Goal: Task Accomplishment & Management: Complete application form

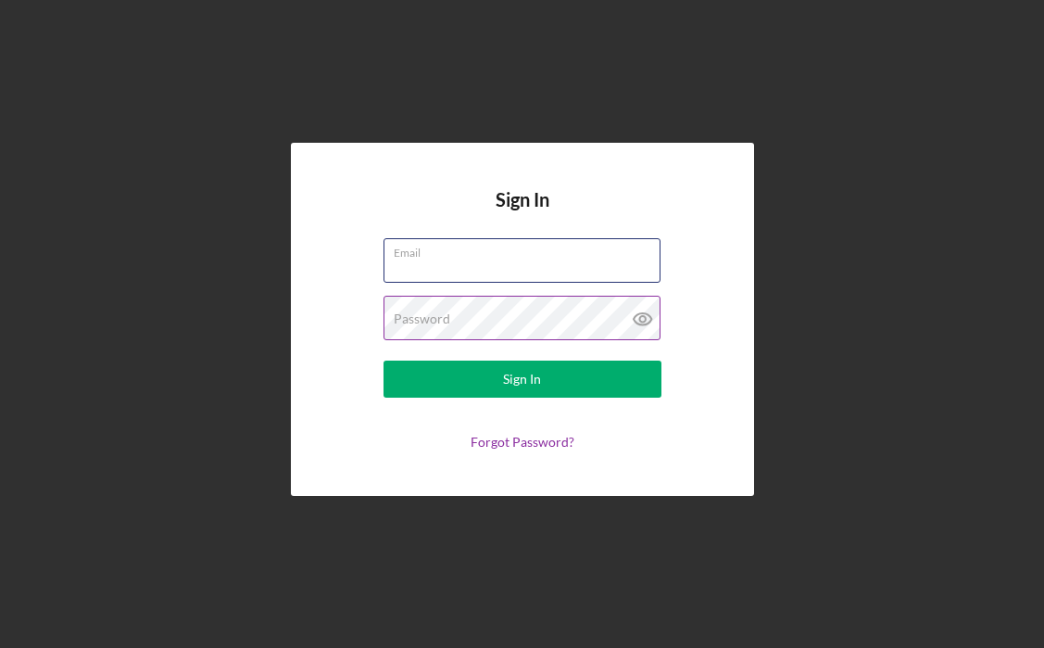
type input "[EMAIL_ADDRESS][DOMAIN_NAME]"
click at [522, 379] on button "Sign In" at bounding box center [523, 378] width 278 height 37
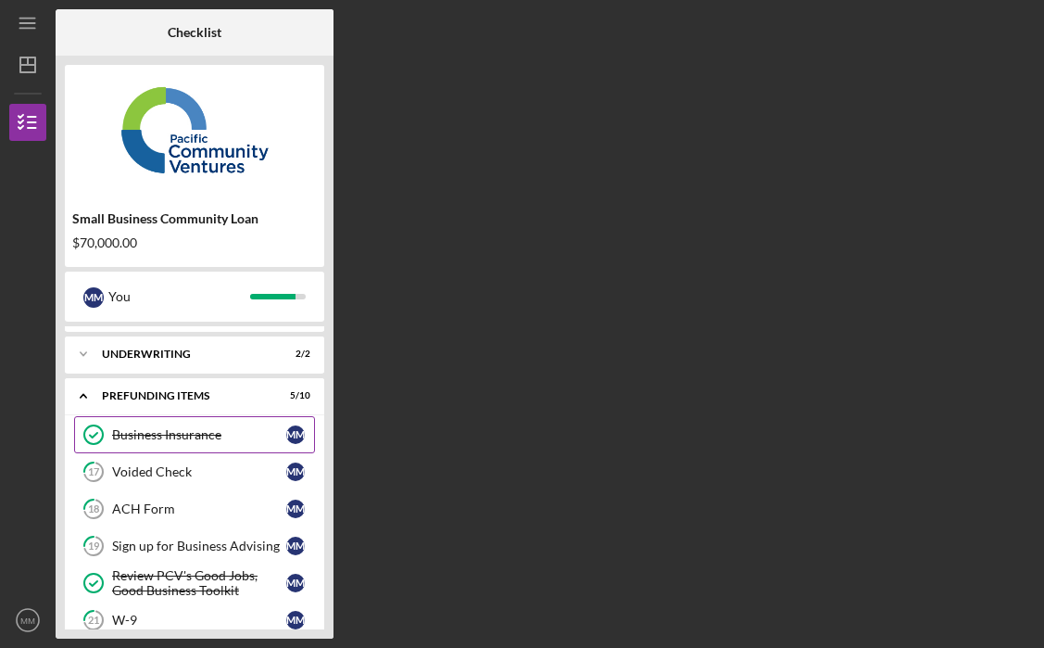
scroll to position [117, 0]
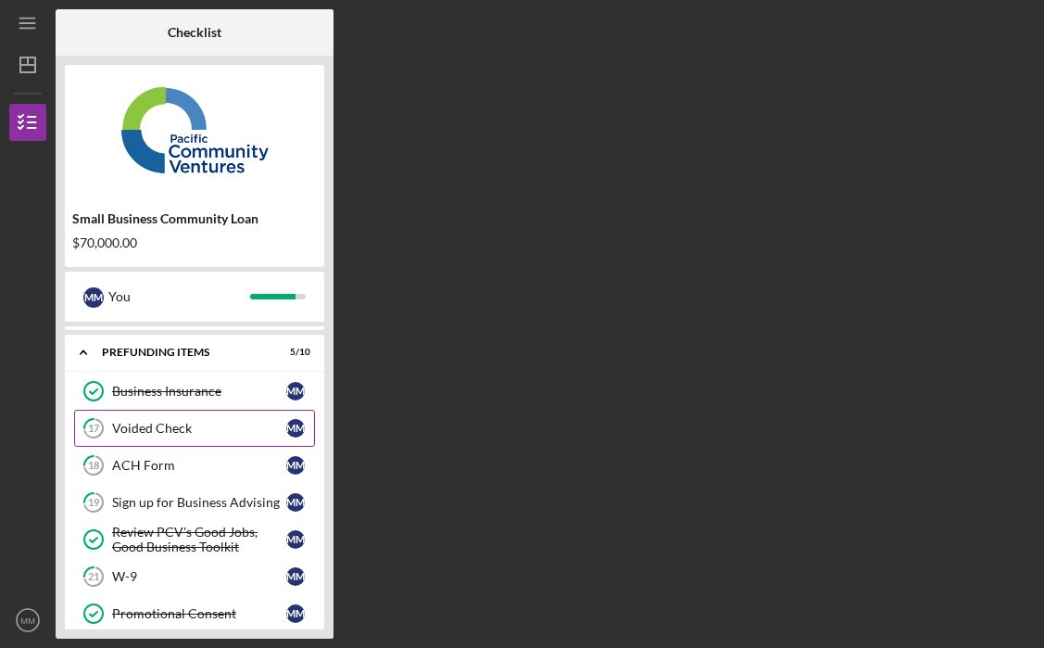
click at [187, 434] on div "Voided Check" at bounding box center [199, 428] width 174 height 15
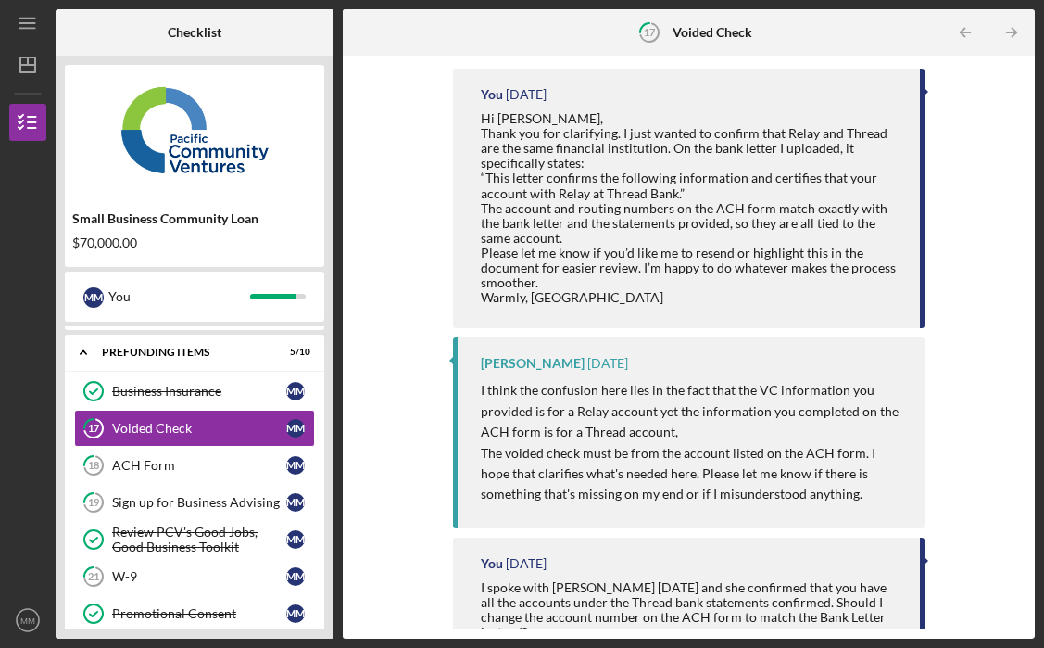
scroll to position [249, 0]
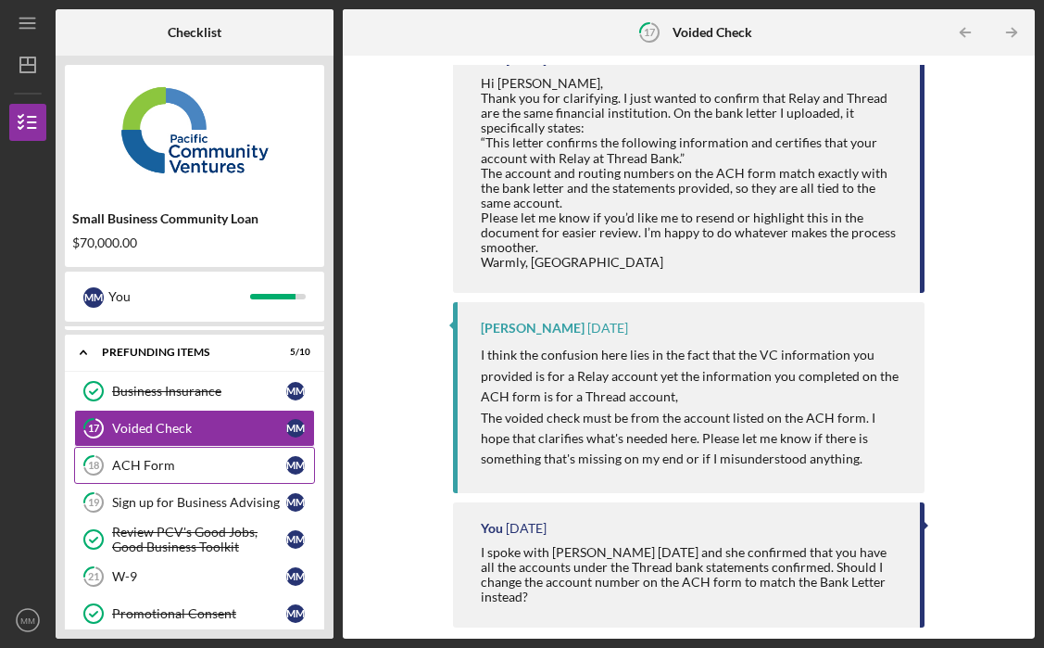
click at [184, 465] on div "ACH Form" at bounding box center [199, 465] width 174 height 15
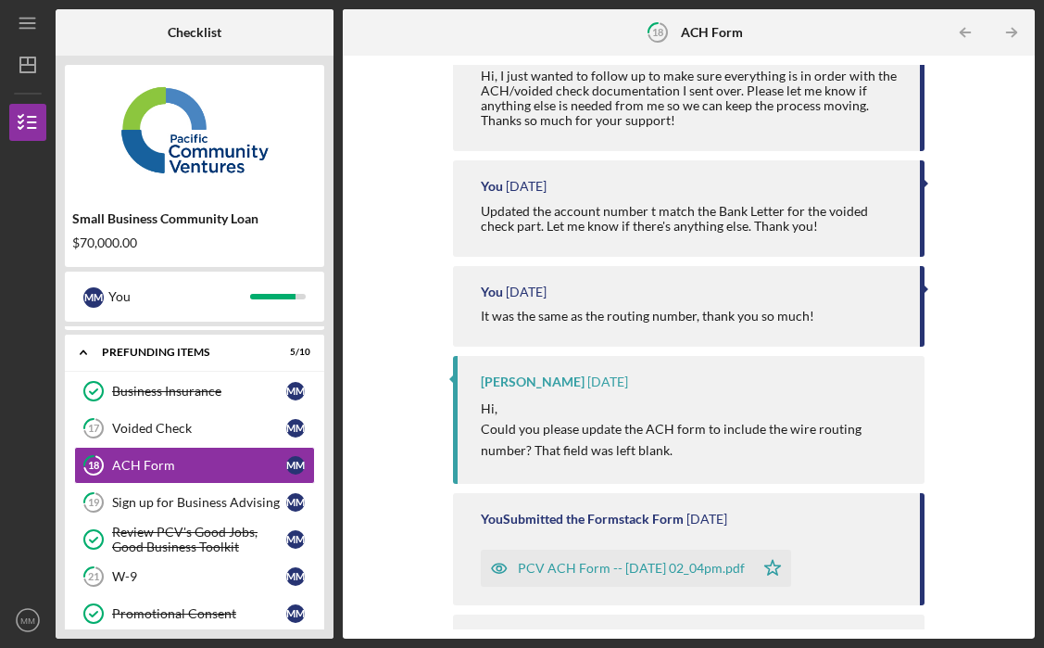
scroll to position [296, 0]
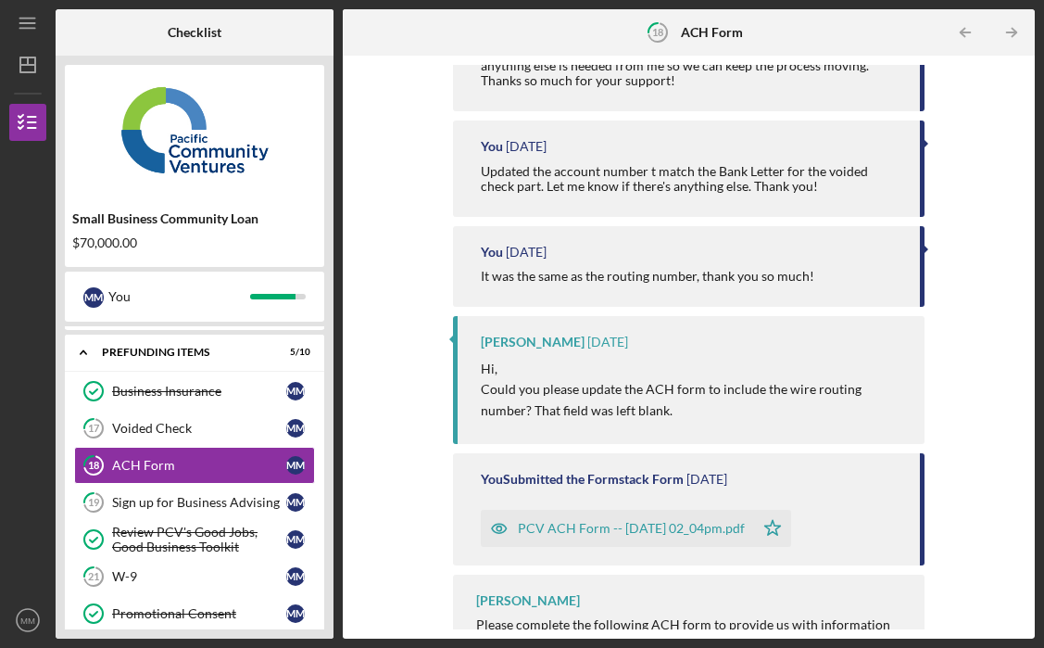
click at [709, 528] on div "PCV ACH Form -- [DATE] 02_04pm.pdf" at bounding box center [631, 528] width 227 height 15
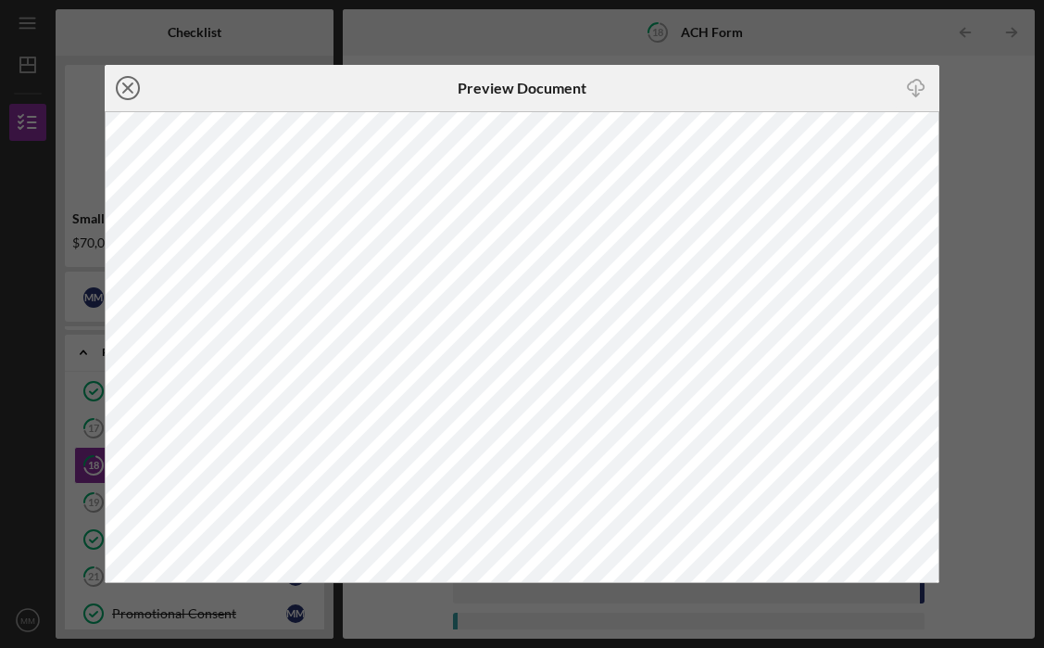
click at [132, 91] on icon "Icon/Close" at bounding box center [128, 88] width 46 height 46
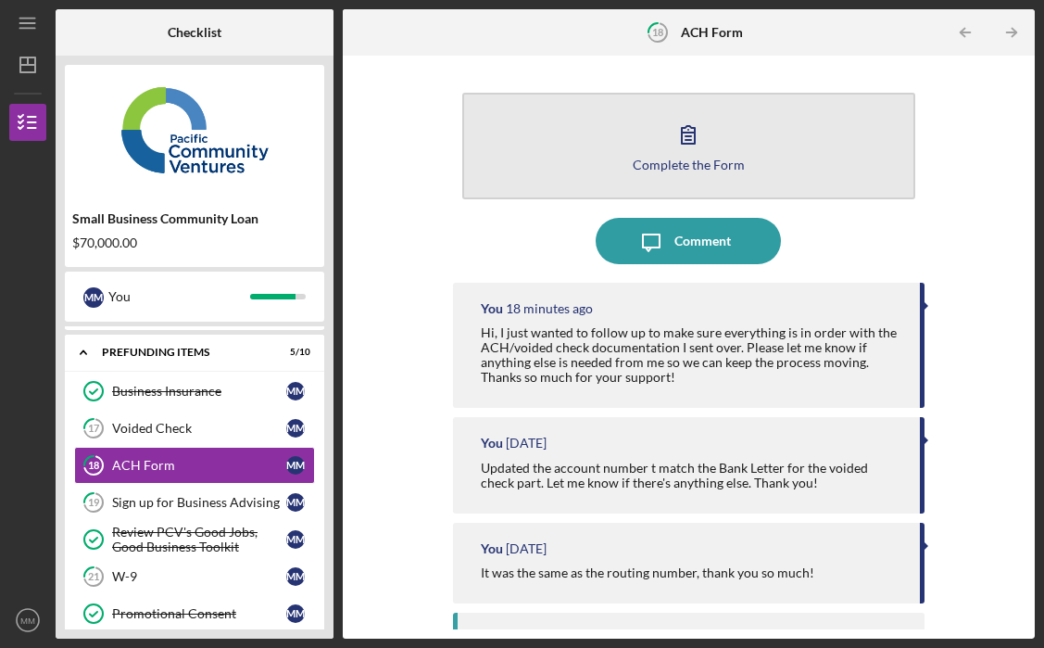
click at [704, 151] on icon "button" at bounding box center [688, 134] width 46 height 46
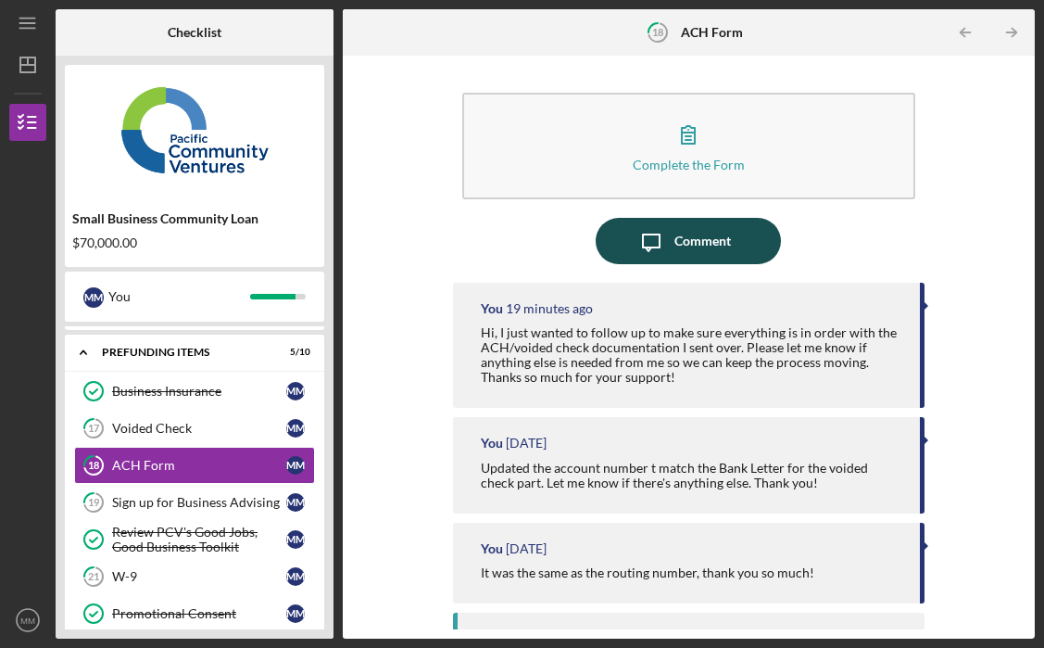
click at [661, 252] on icon "Icon/Message" at bounding box center [651, 241] width 46 height 46
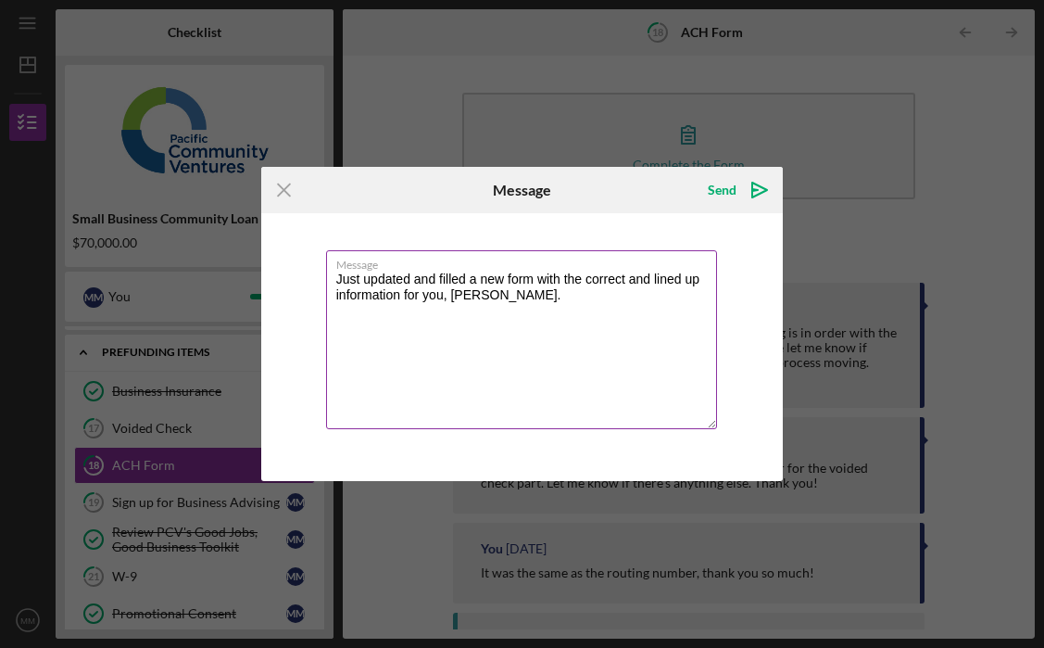
click at [404, 296] on textarea "Just updated and filled a new form with the correct and lined up information fo…" at bounding box center [522, 339] width 392 height 179
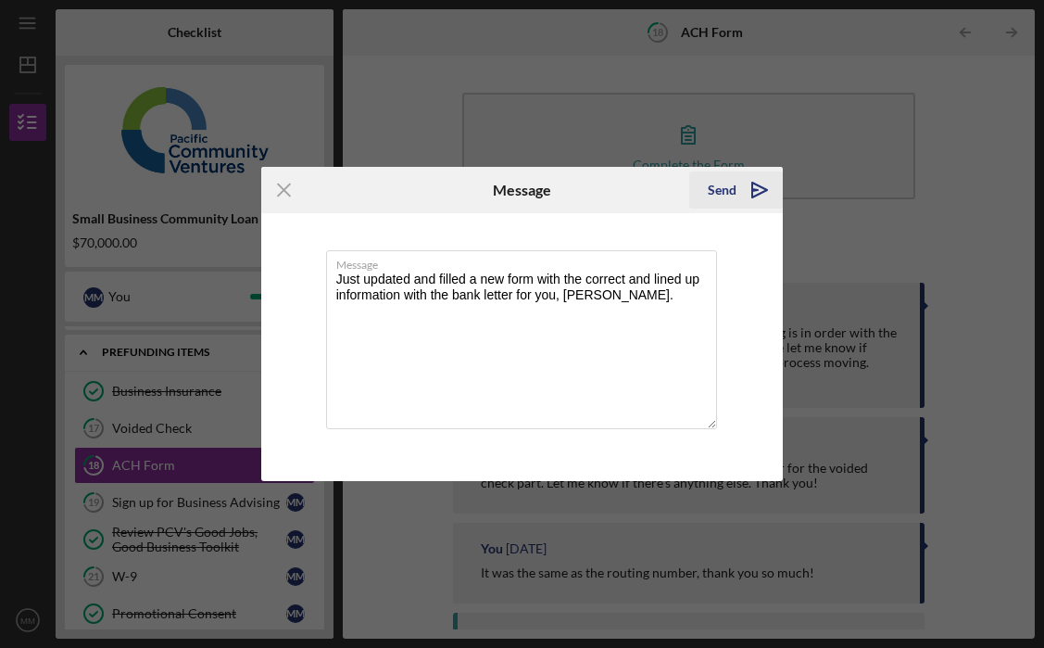
type textarea "Just updated and filled a new form with the correct and lined up information wi…"
click at [719, 195] on div "Send" at bounding box center [722, 189] width 29 height 37
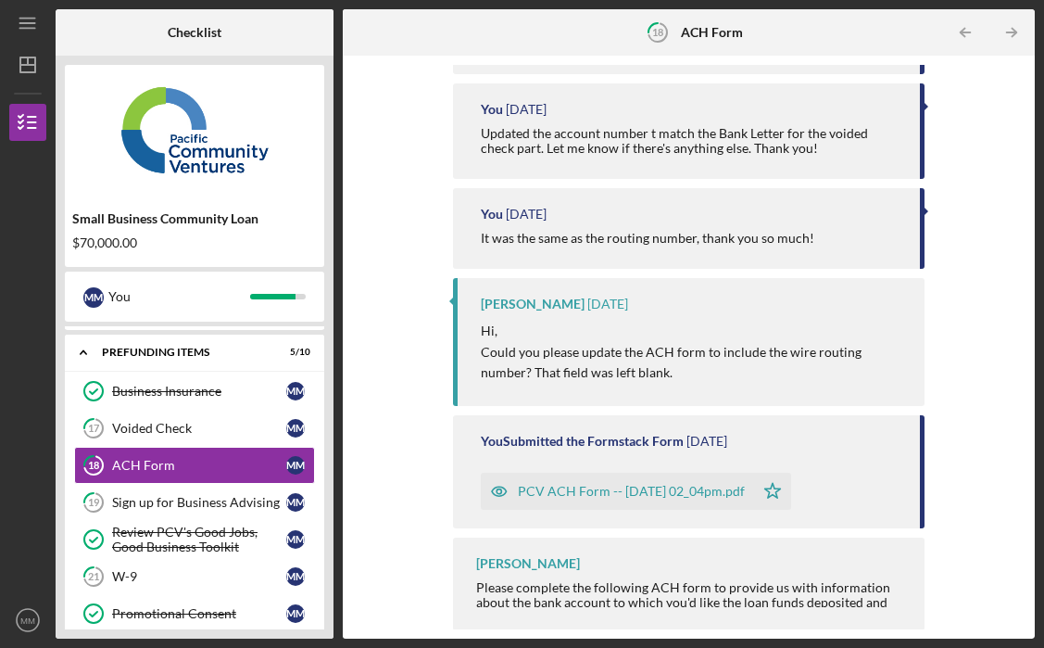
scroll to position [437, 0]
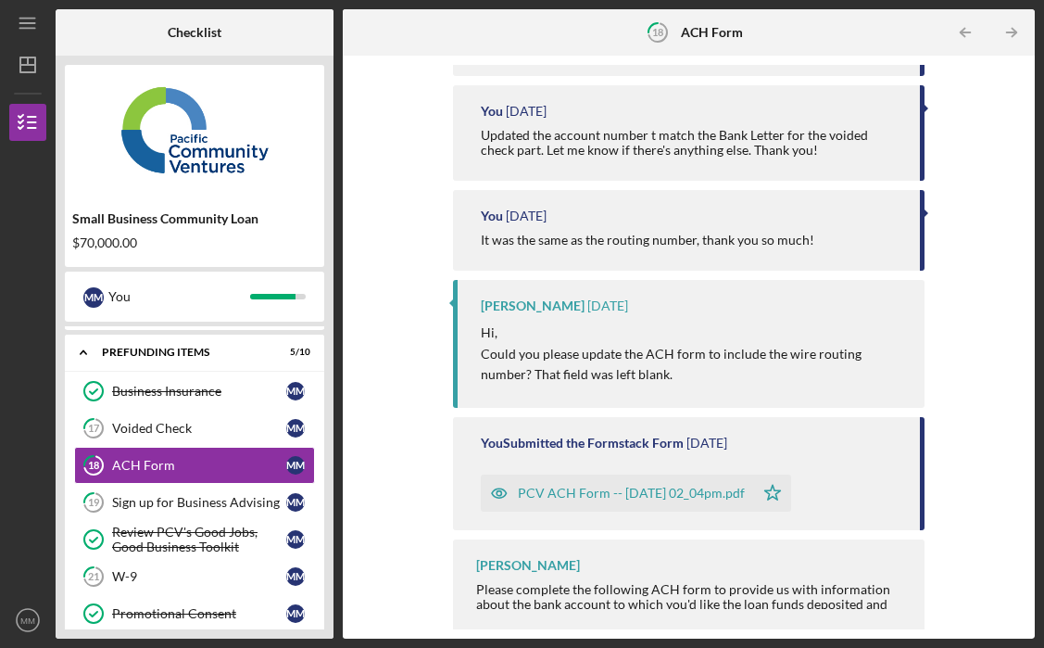
click at [741, 494] on div "PCV ACH Form -- [DATE] 02_04pm.pdf" at bounding box center [631, 492] width 227 height 15
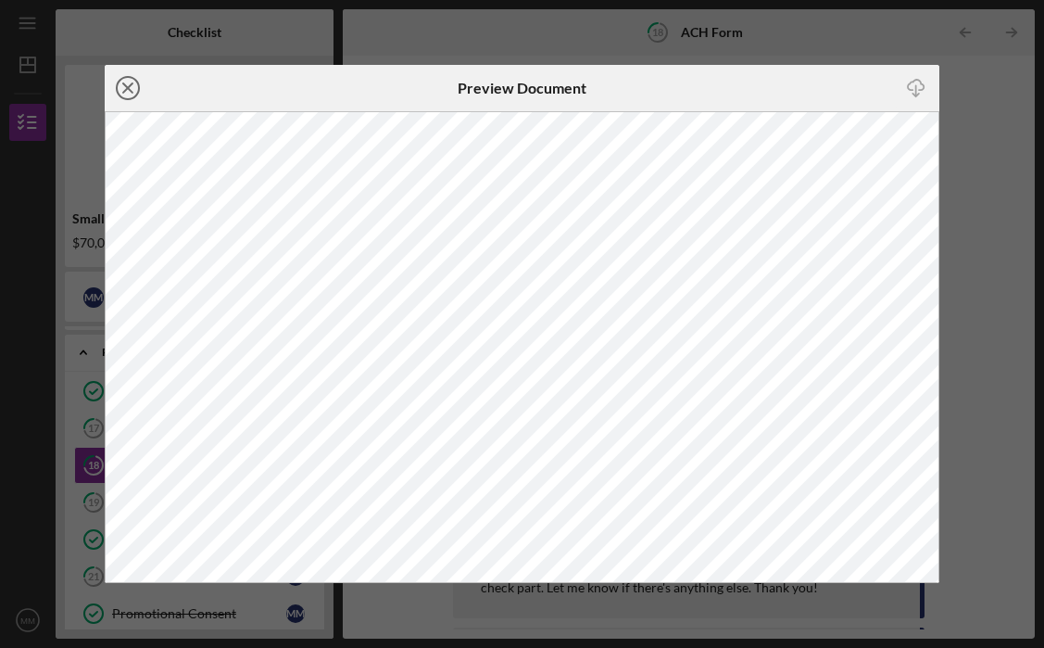
click at [139, 84] on circle at bounding box center [128, 88] width 22 height 22
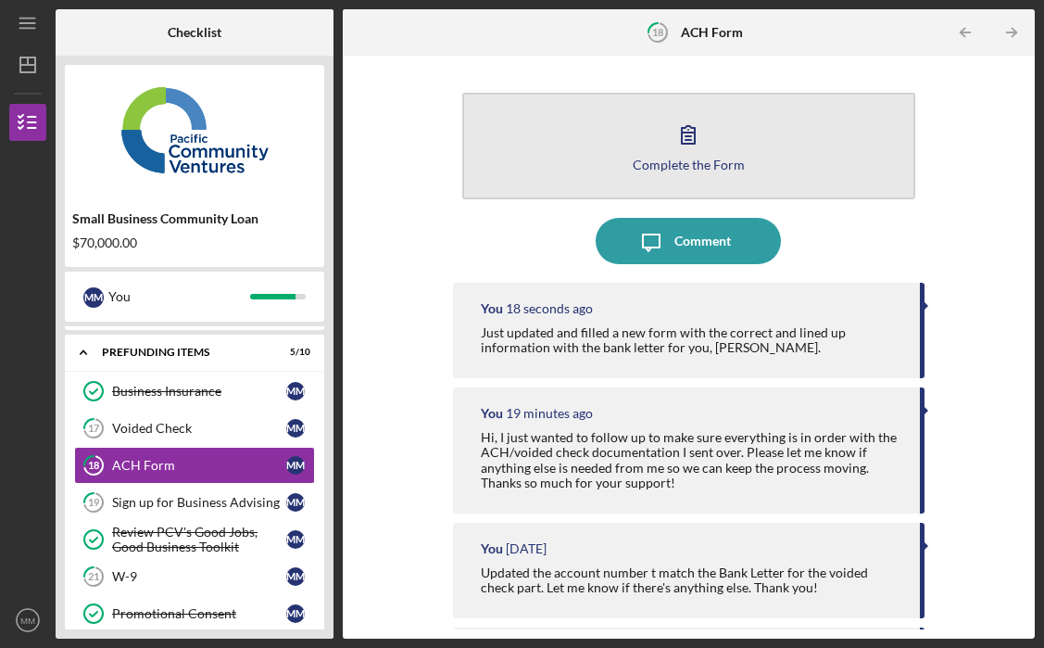
click at [746, 140] on button "Complete the Form Form" at bounding box center [688, 146] width 453 height 107
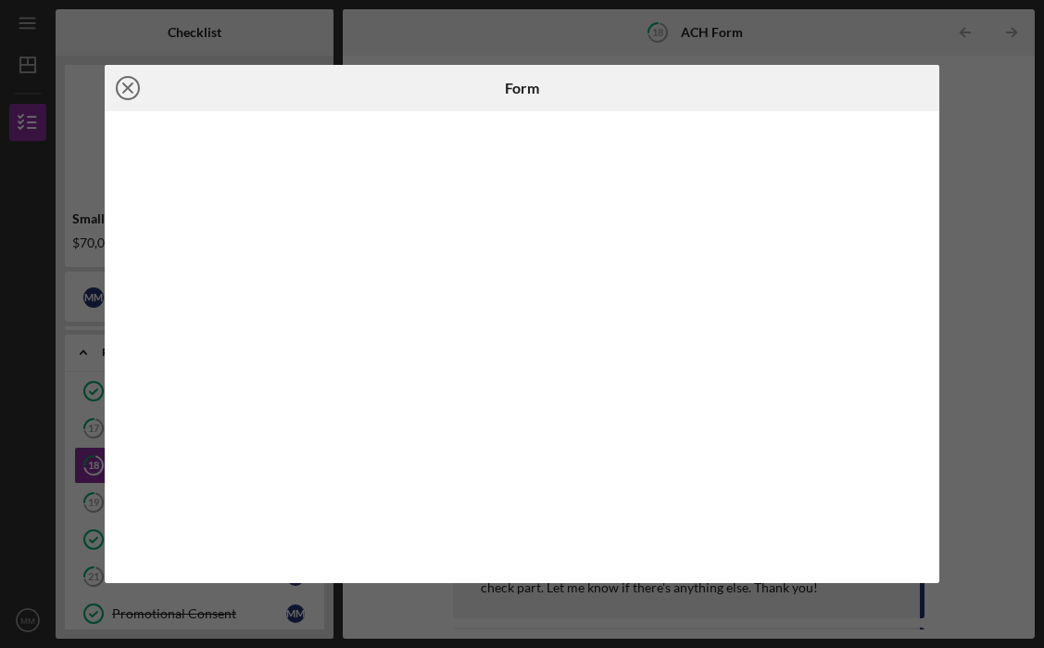
click at [127, 92] on icon "Icon/Close" at bounding box center [128, 88] width 46 height 46
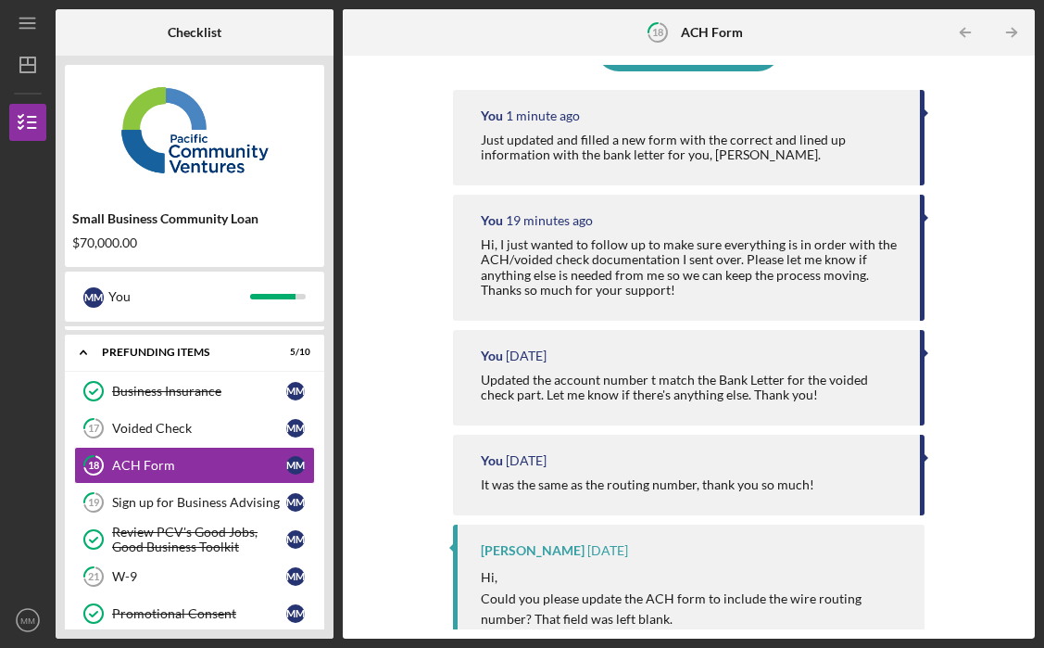
scroll to position [311, 0]
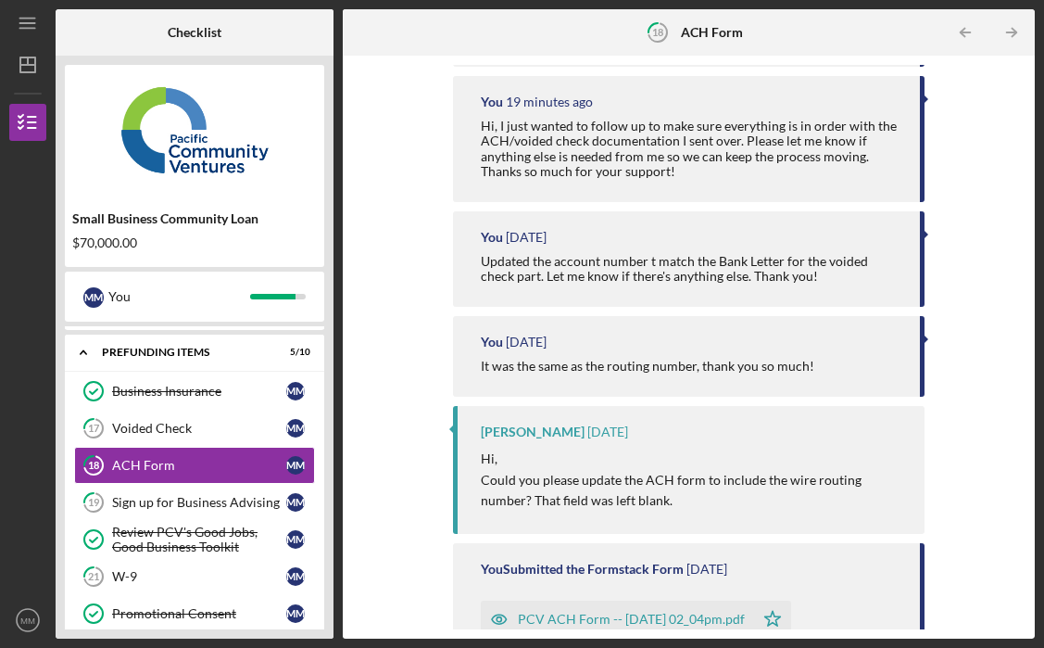
click at [782, 449] on p "Hi," at bounding box center [693, 458] width 425 height 20
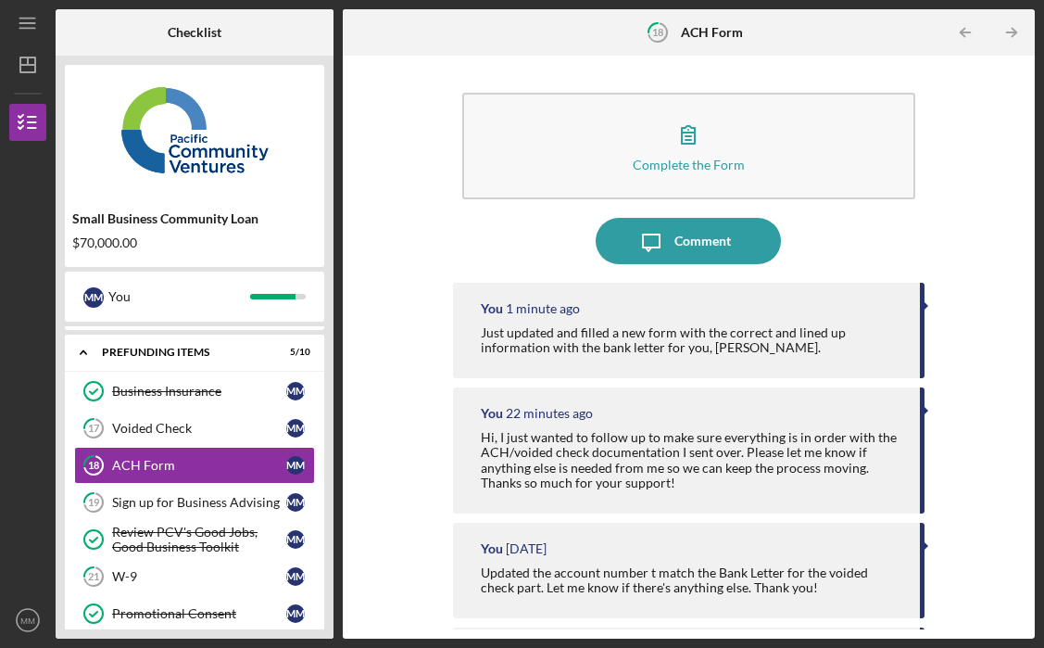
scroll to position [0, 0]
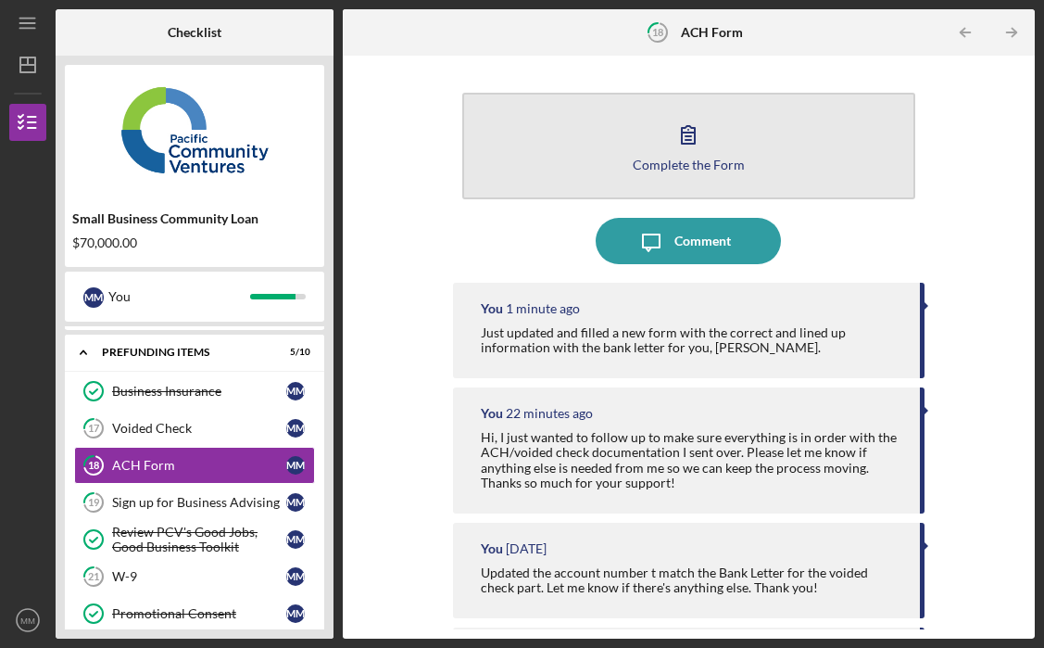
click at [686, 170] on div "Complete the Form" at bounding box center [689, 164] width 112 height 14
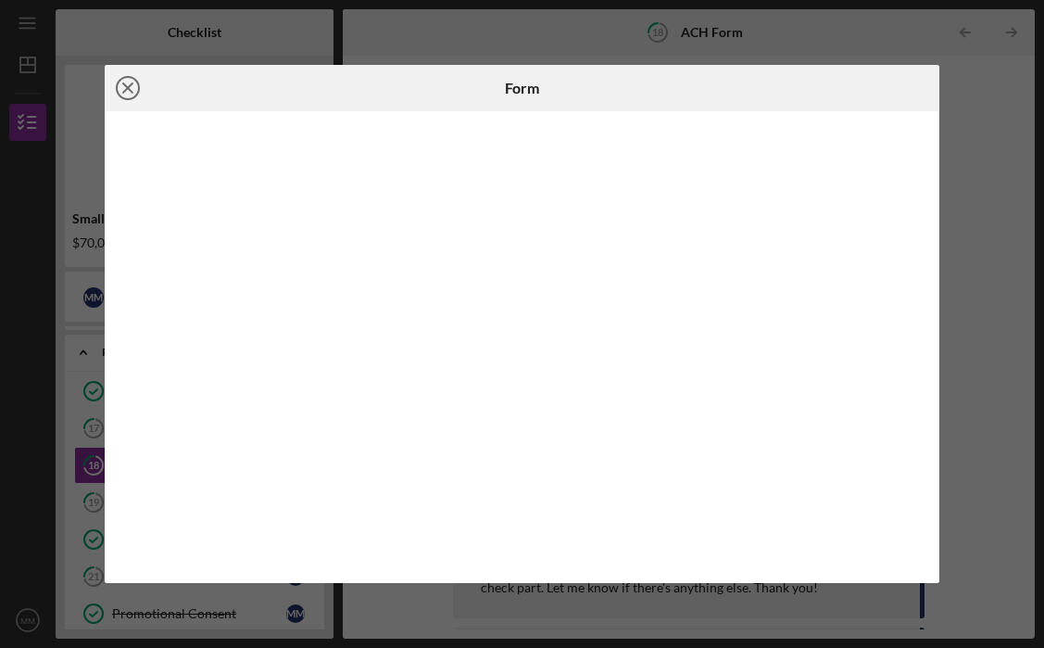
click at [129, 87] on line at bounding box center [127, 87] width 9 height 9
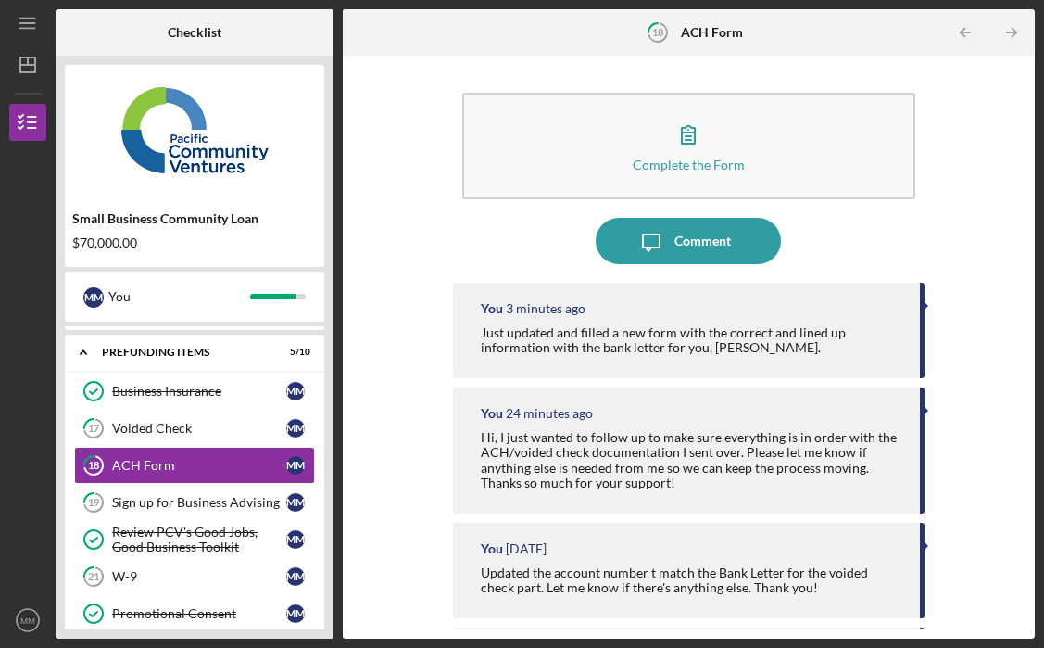
scroll to position [9, 0]
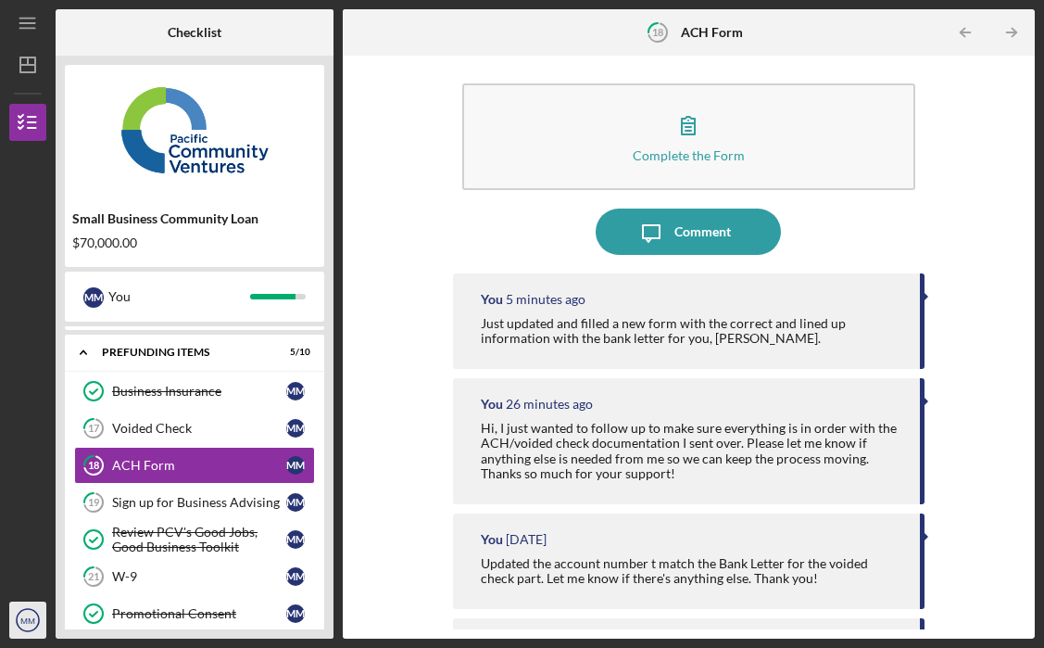
click at [32, 620] on text "MM" at bounding box center [27, 620] width 15 height 10
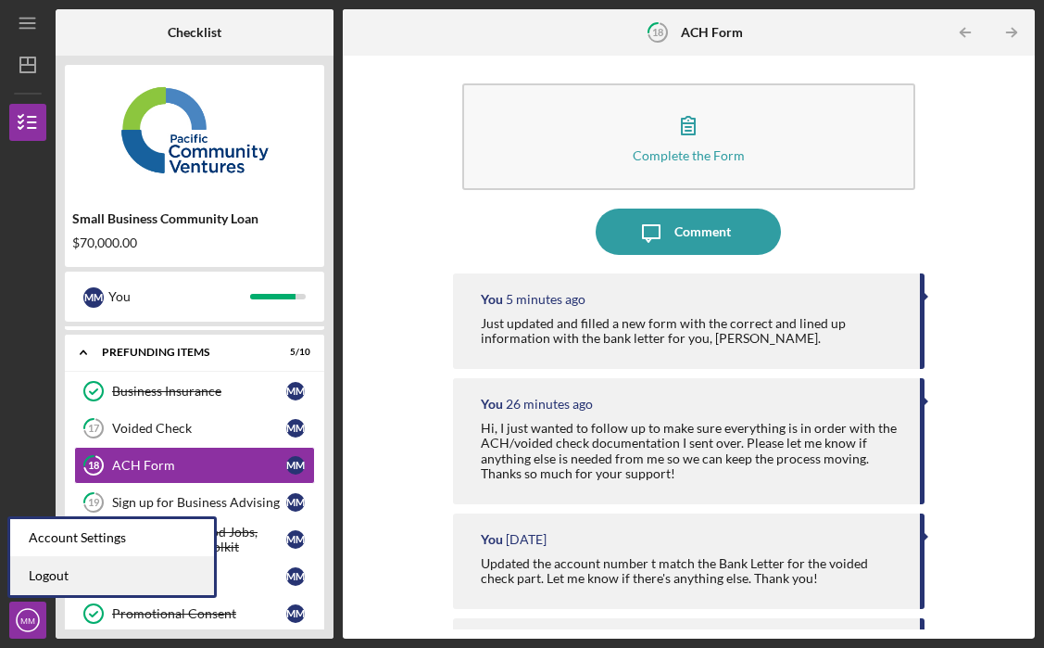
click at [42, 576] on link "Logout" at bounding box center [112, 576] width 204 height 38
